Goal: Navigation & Orientation: Find specific page/section

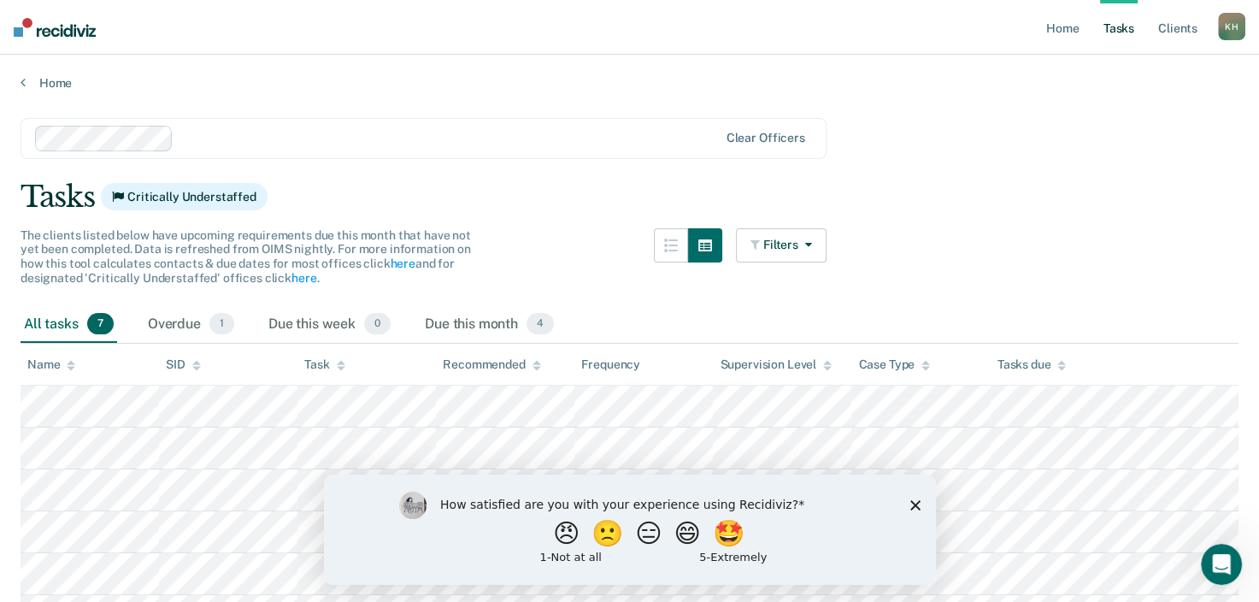
click at [914, 503] on icon "Close survey" at bounding box center [914, 504] width 10 height 10
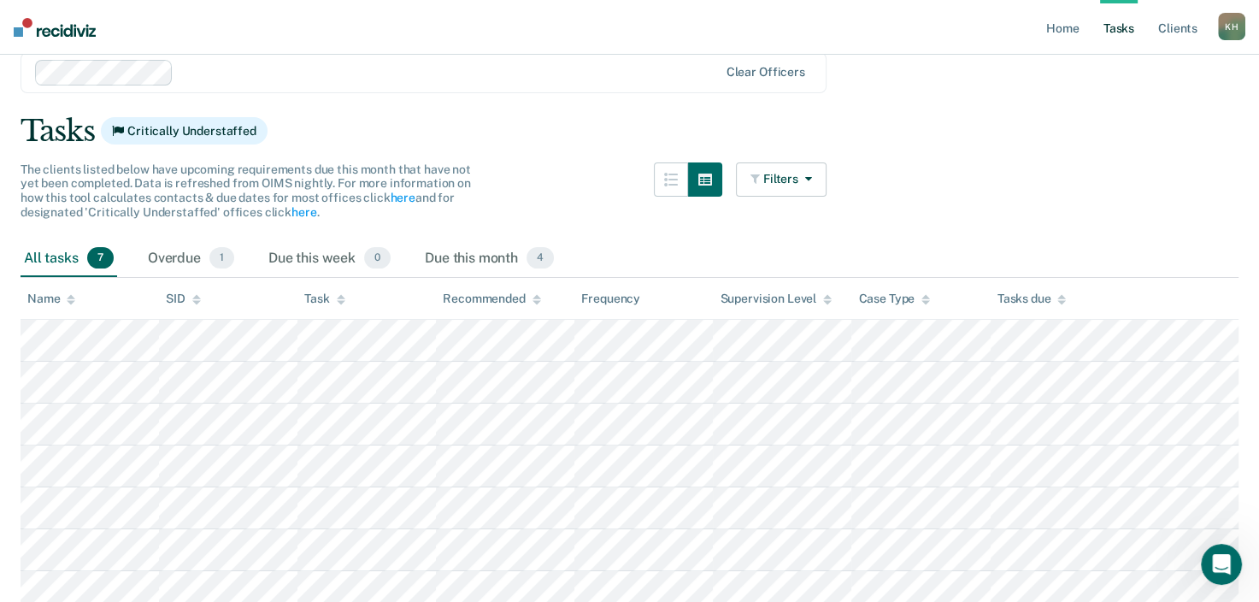
scroll to position [171, 0]
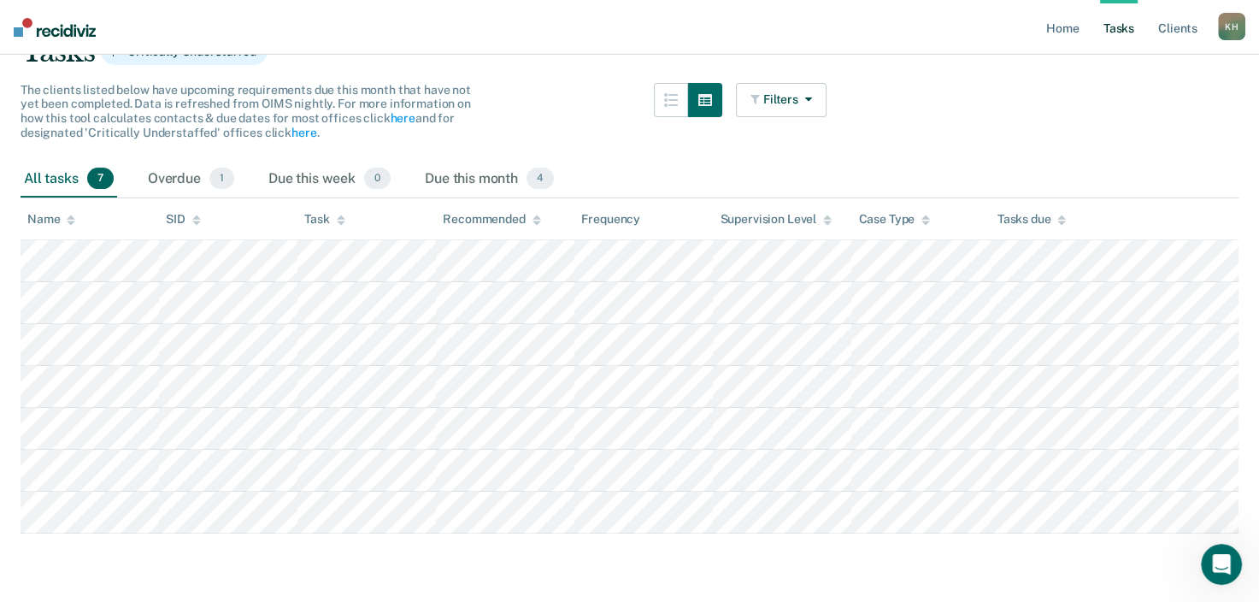
click at [1104, 34] on link "Tasks" at bounding box center [1119, 27] width 38 height 55
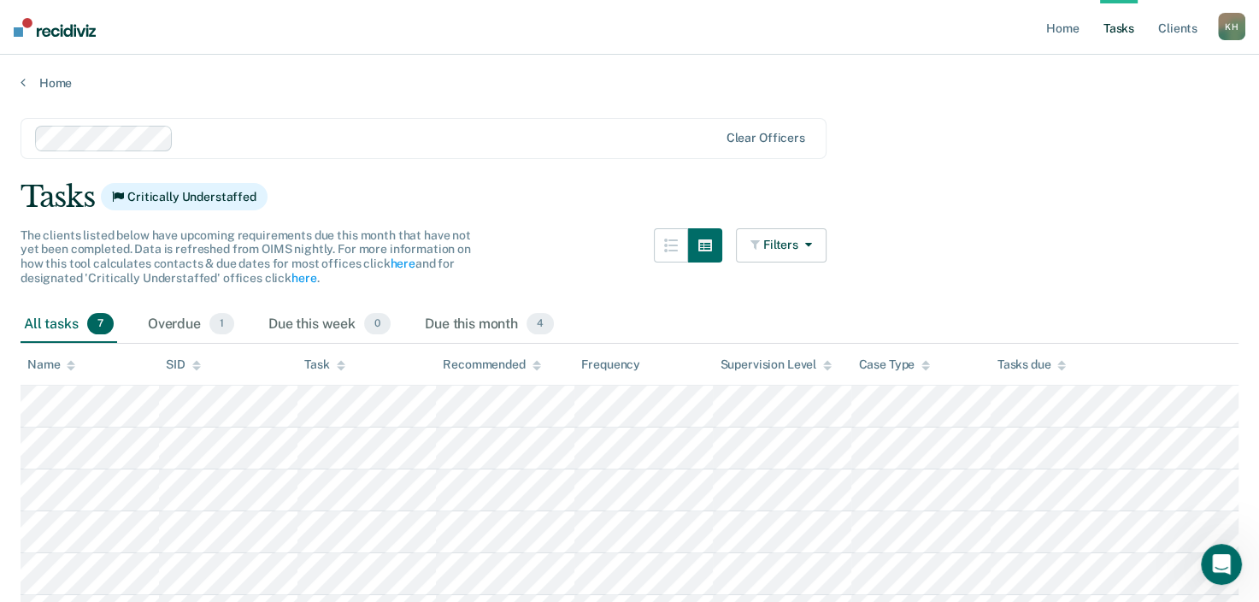
click at [1098, 154] on main "Clear officers Tasks Critically Understaffed The clients listed below have upco…" at bounding box center [629, 416] width 1259 height 651
